Goal: Information Seeking & Learning: Compare options

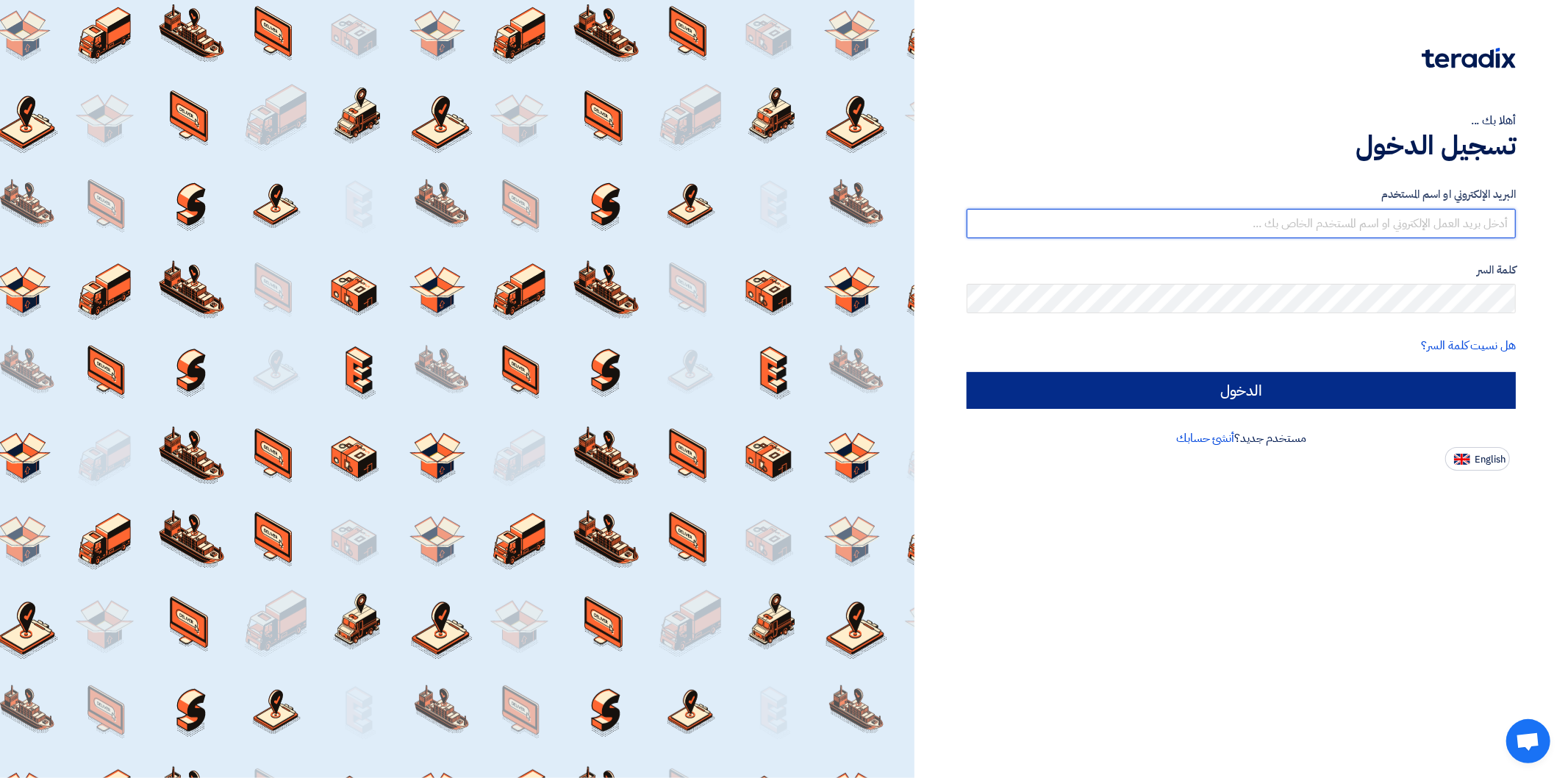
type input "[PERSON_NAME][EMAIL_ADDRESS][DOMAIN_NAME]"
click at [1236, 379] on input "الدخول" at bounding box center [1242, 390] width 549 height 37
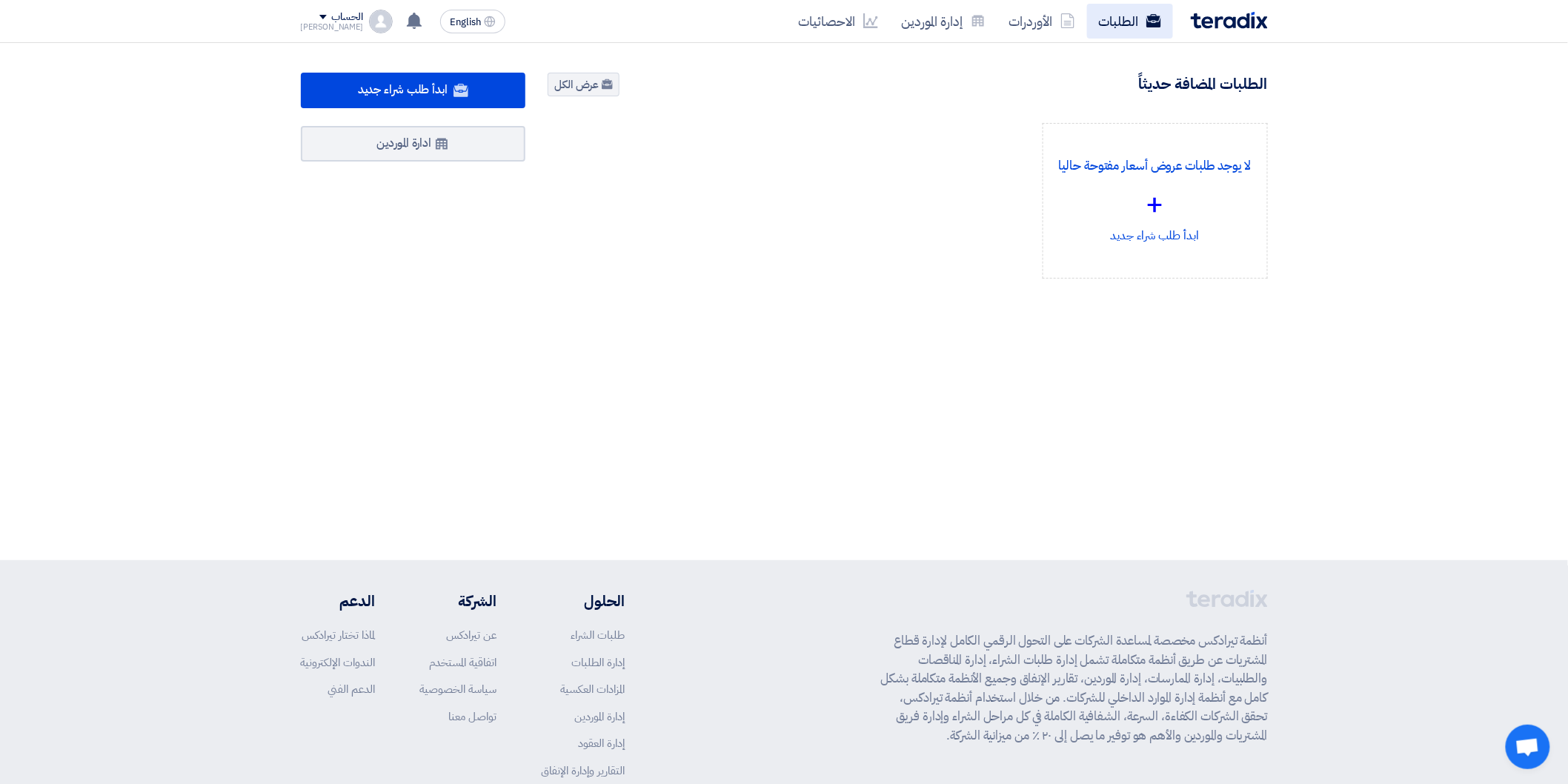
click at [1102, 26] on link "الطلبات" at bounding box center [1130, 21] width 86 height 35
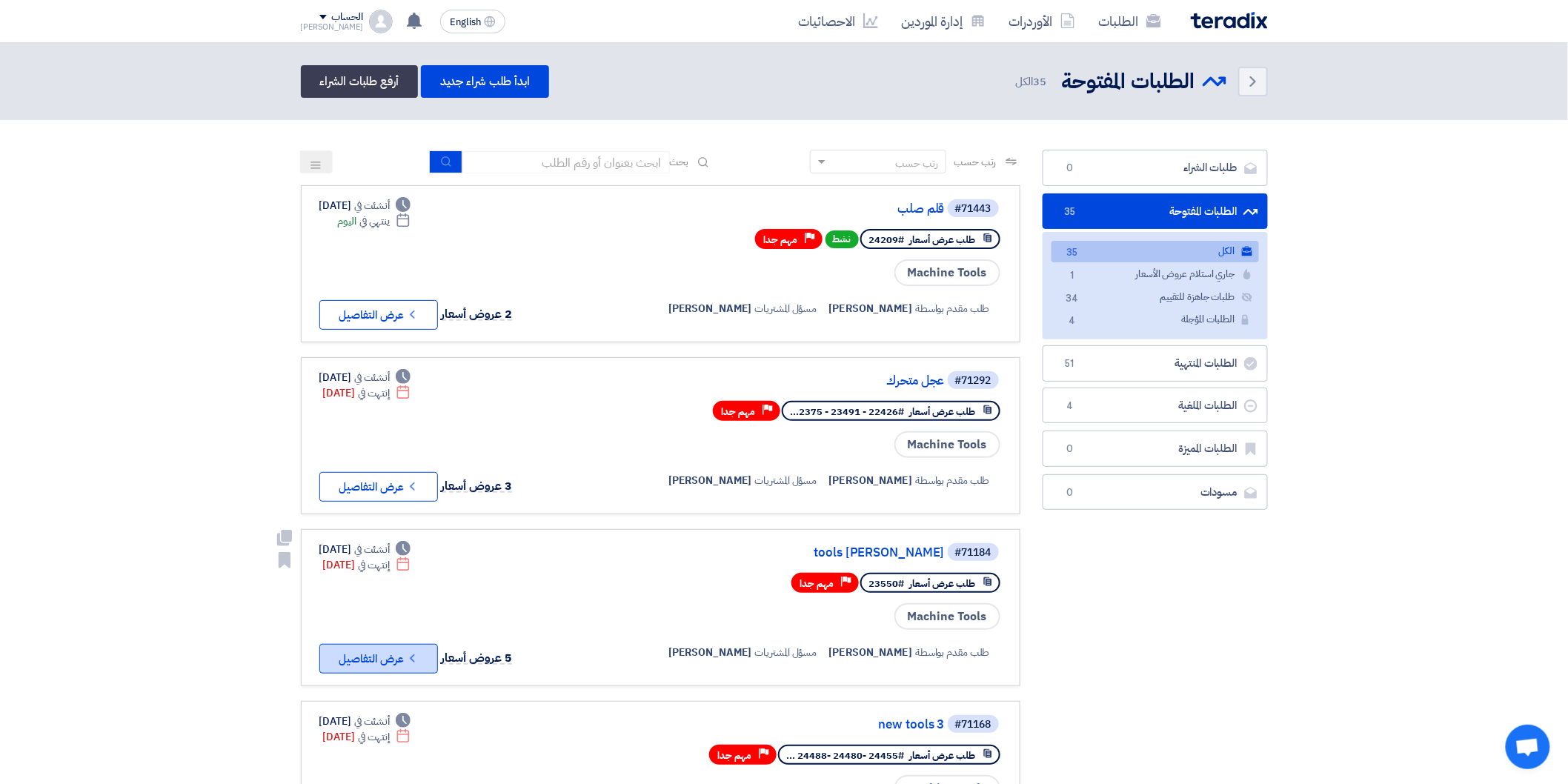
click at [411, 644] on button "Check details عرض التفاصيل" at bounding box center [378, 659] width 118 height 30
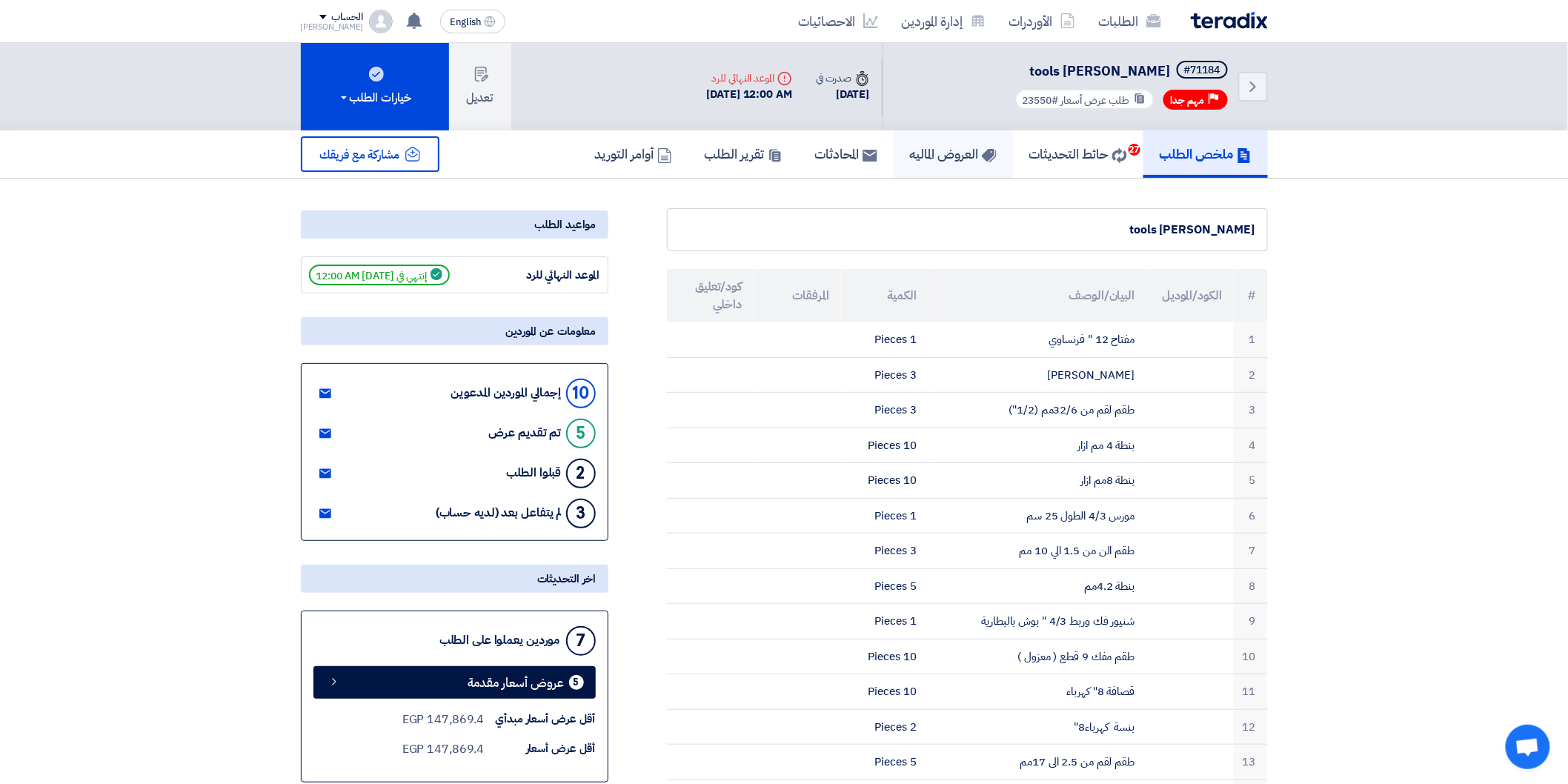
click at [910, 153] on h5 "العروض الماليه" at bounding box center [953, 154] width 86 height 17
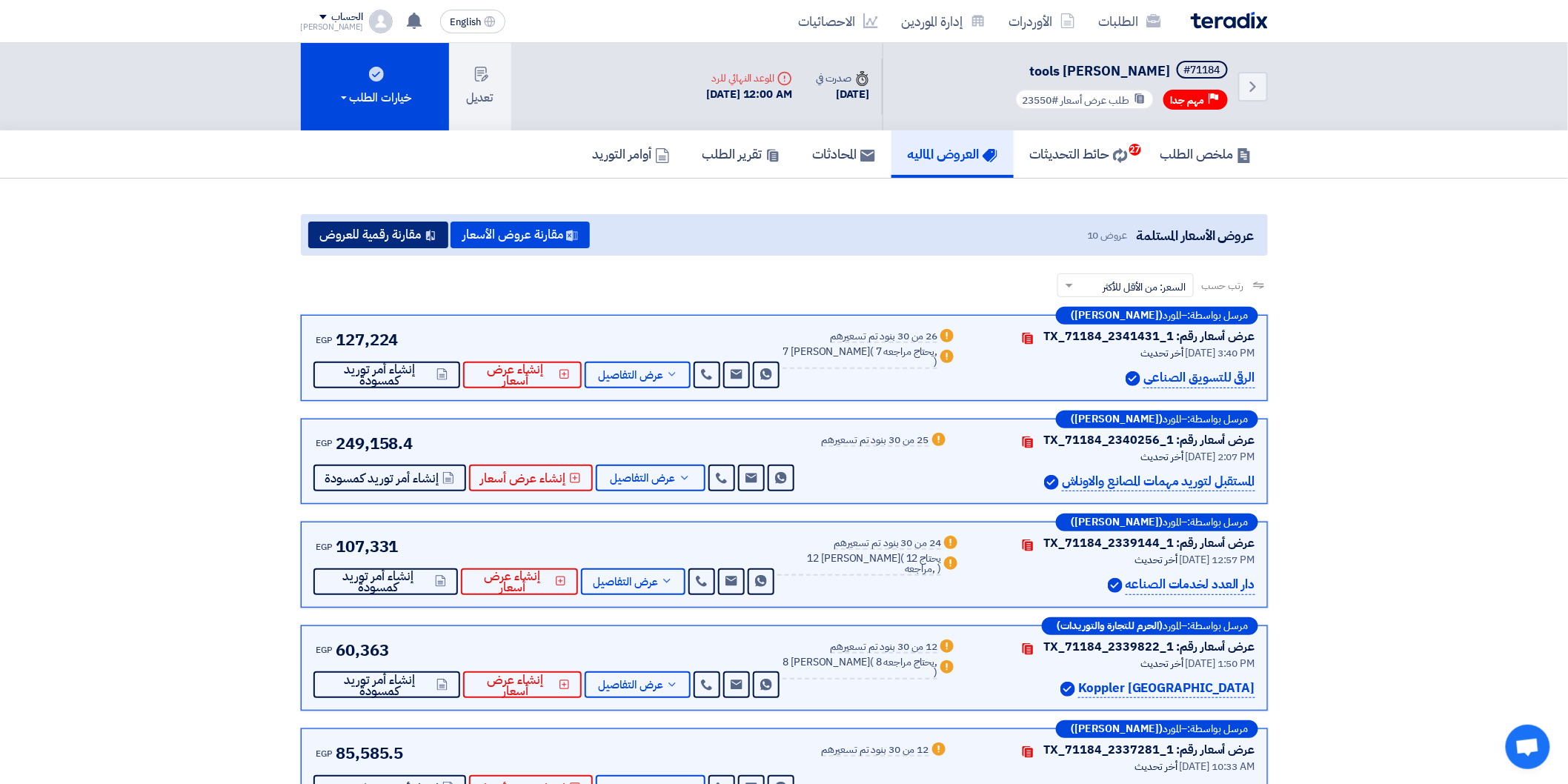
click at [369, 234] on button "مقارنة رقمية للعروض" at bounding box center [378, 234] width 140 height 26
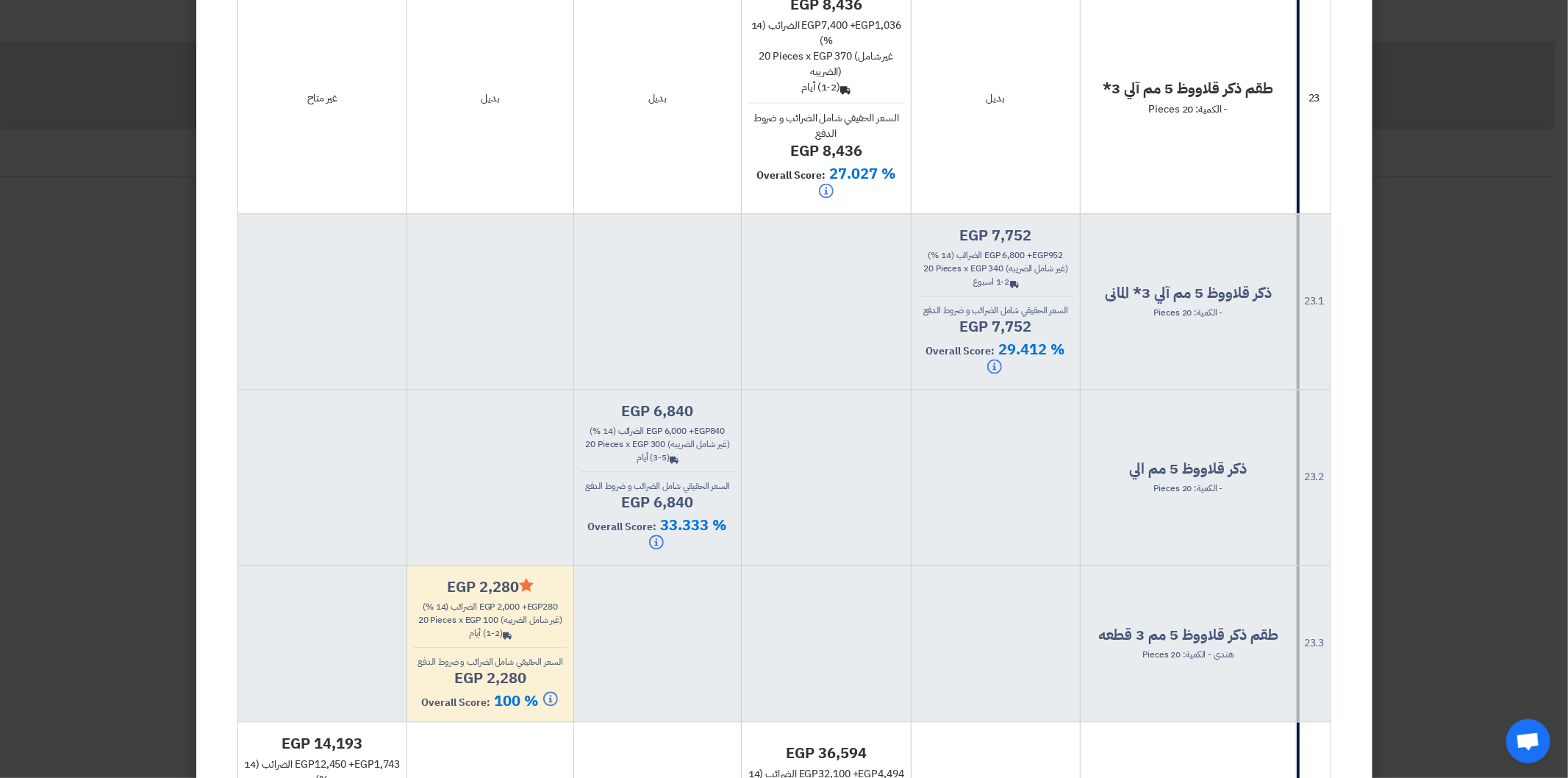
scroll to position [7266, 0]
